Goal: Find specific page/section: Find specific page/section

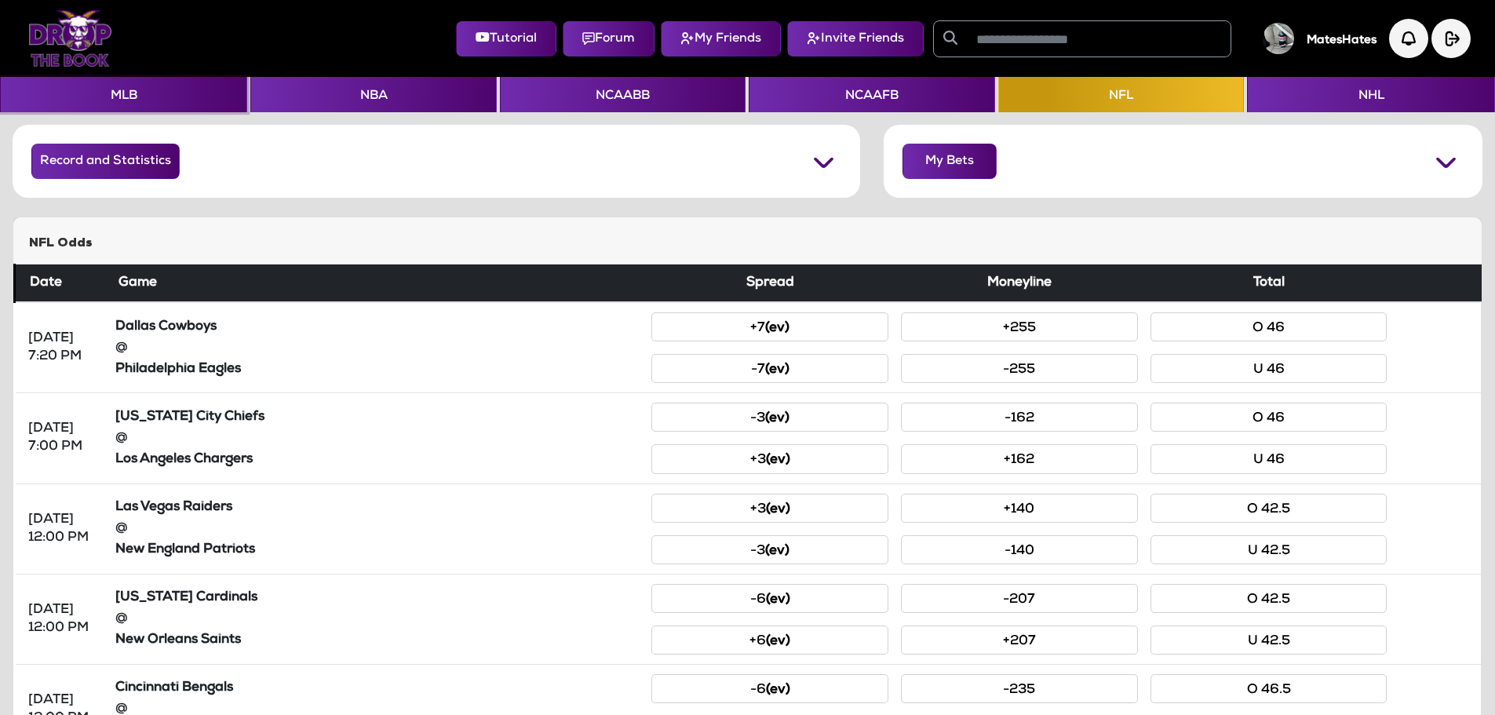
drag, startPoint x: 132, startPoint y: 100, endPoint x: 257, endPoint y: 160, distance: 139.3
click at [132, 99] on button "MLB" at bounding box center [123, 94] width 247 height 35
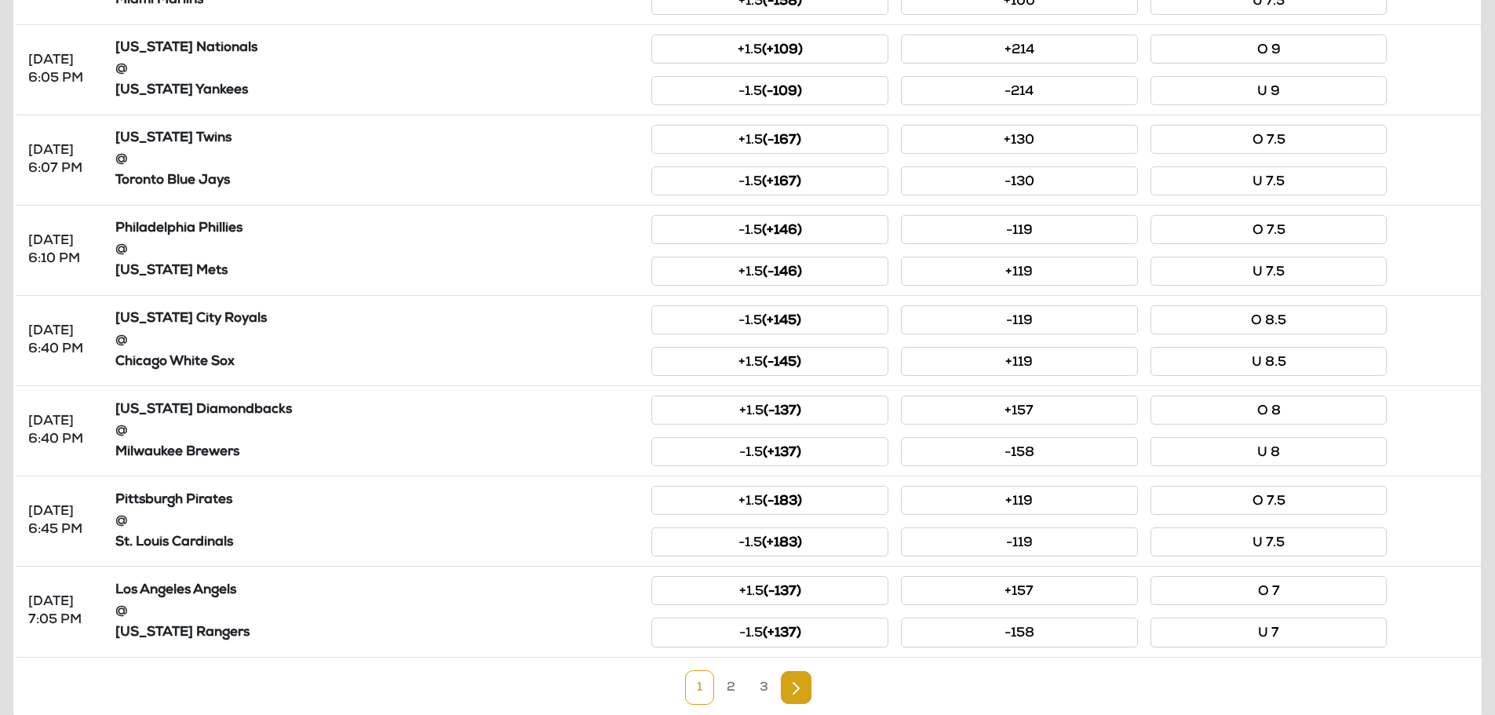
scroll to position [605, 0]
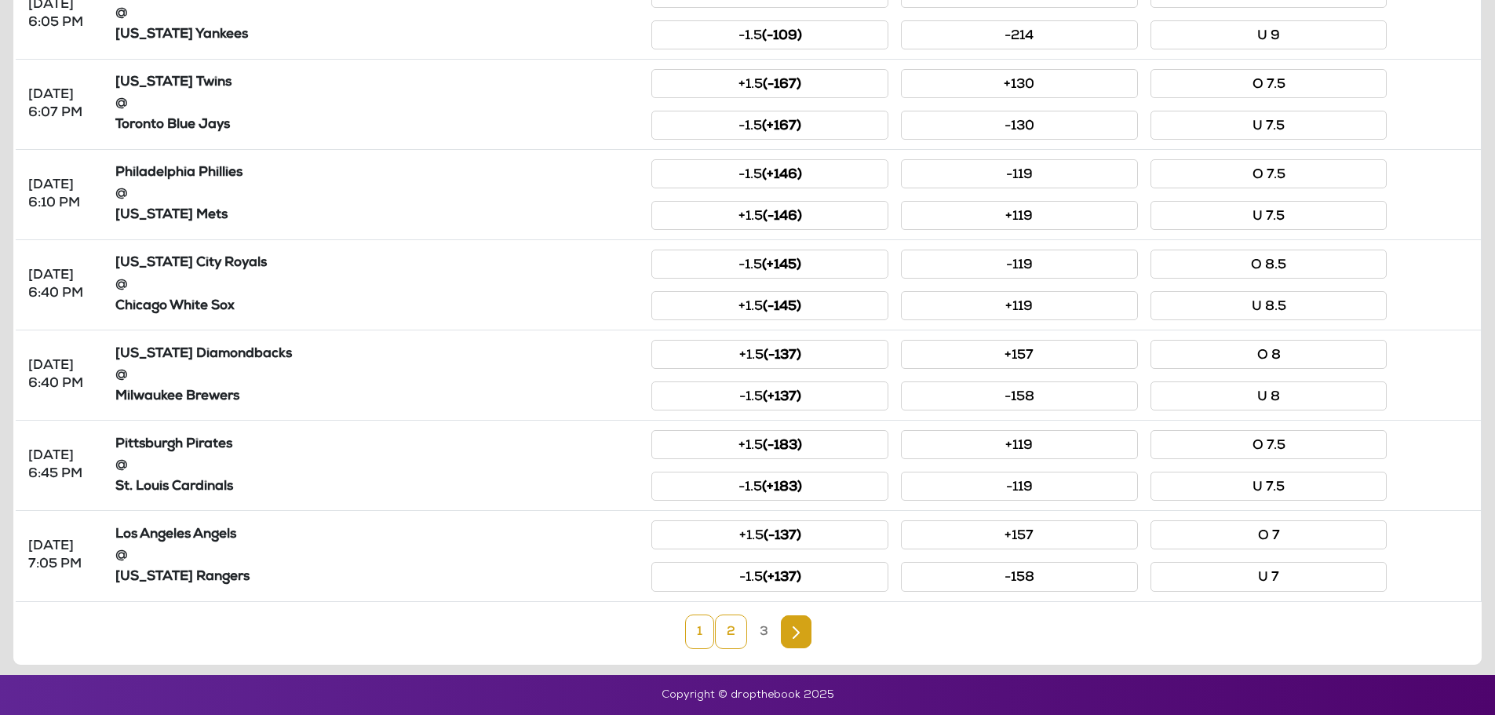
click at [734, 629] on link "2" at bounding box center [731, 631] width 32 height 35
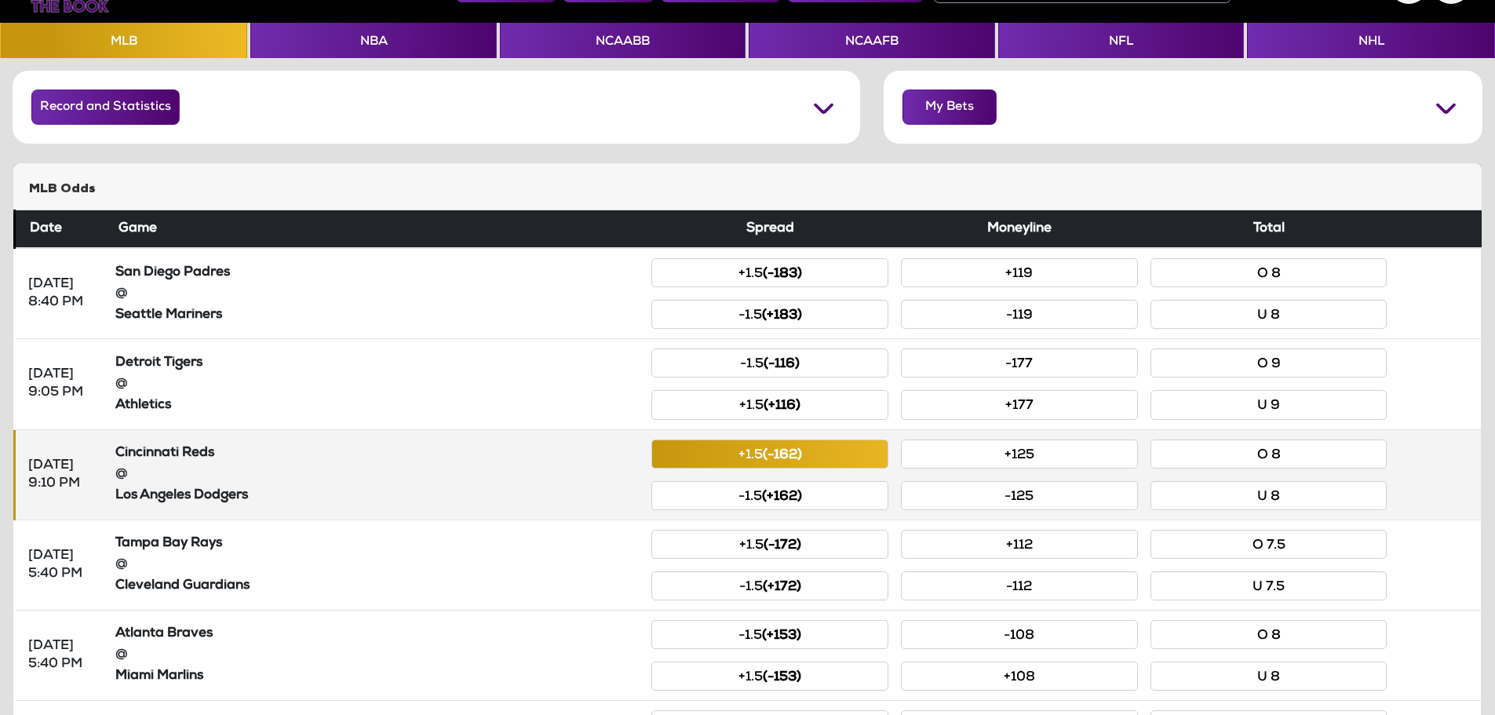
scroll to position [0, 0]
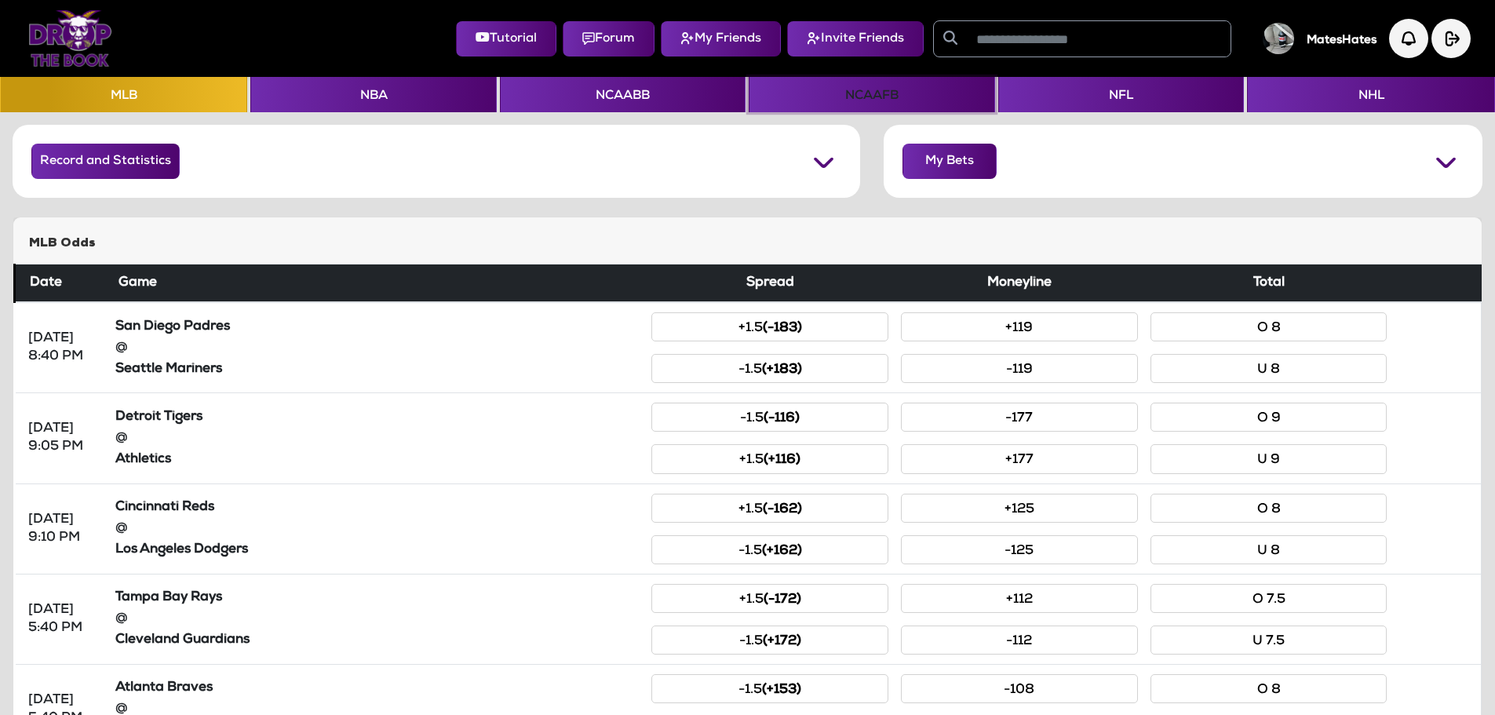
click at [901, 95] on button "NCAAFB" at bounding box center [872, 94] width 246 height 35
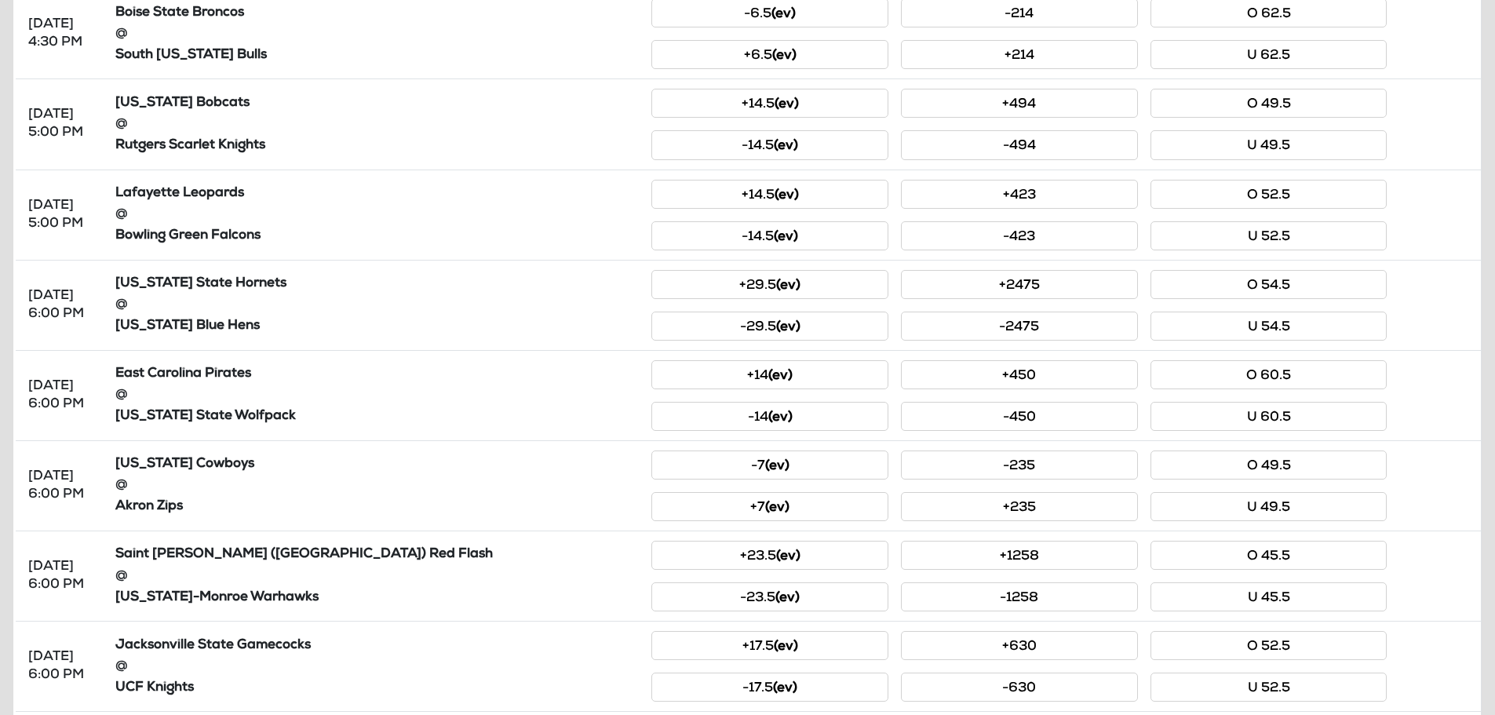
scroll to position [605, 0]
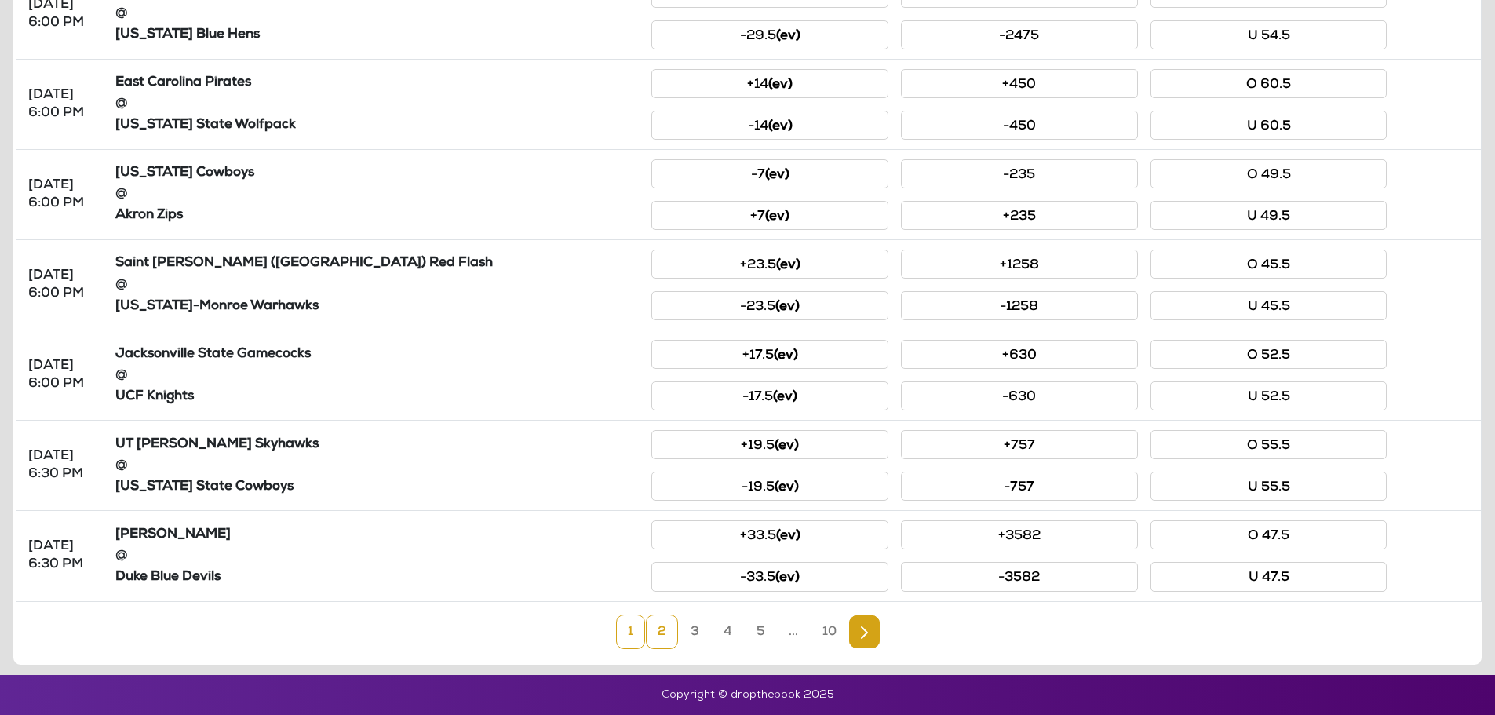
click at [663, 636] on link "2" at bounding box center [662, 631] width 32 height 35
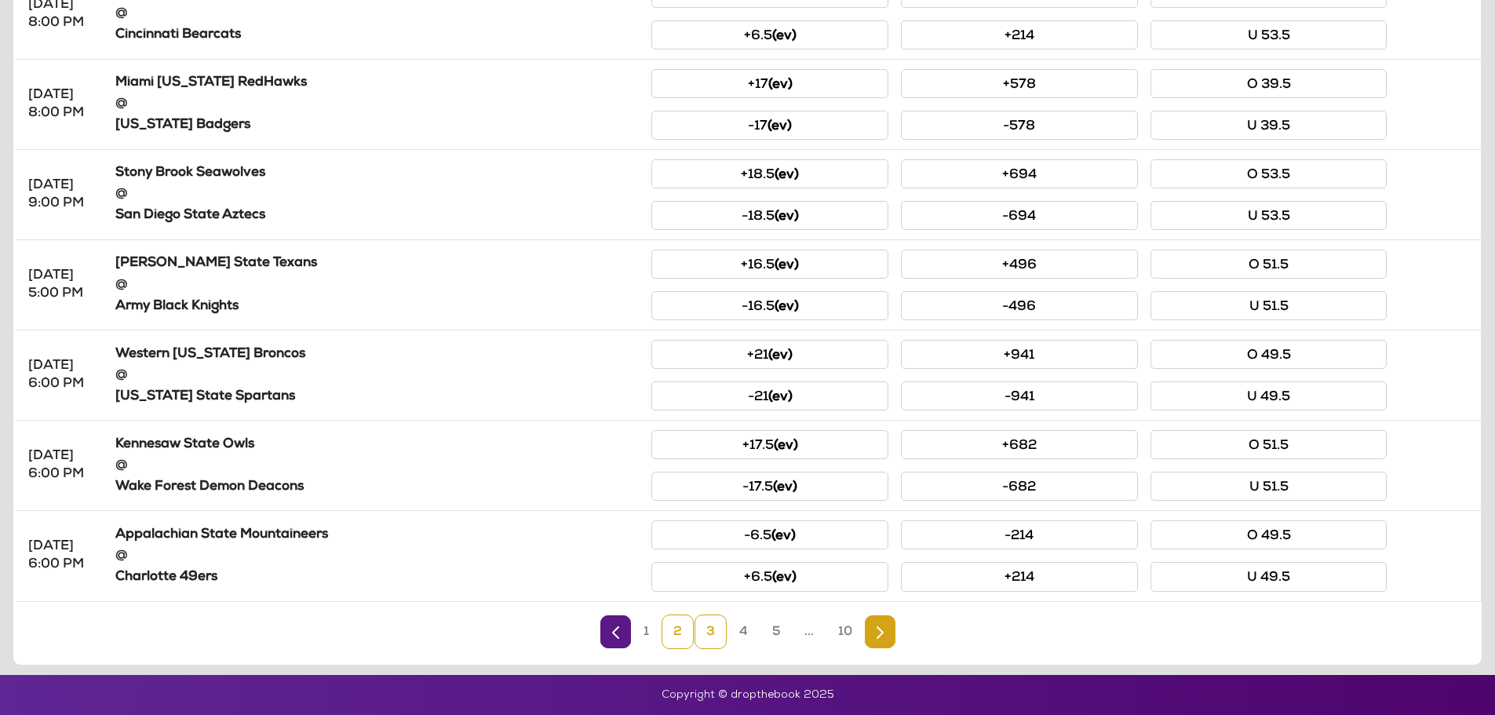
click at [712, 624] on link "3" at bounding box center [710, 631] width 32 height 35
